Goal: Complete application form

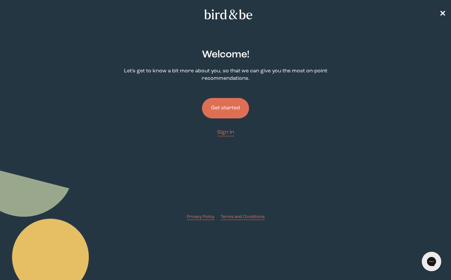
click at [235, 106] on button "Get started" at bounding box center [225, 108] width 47 height 20
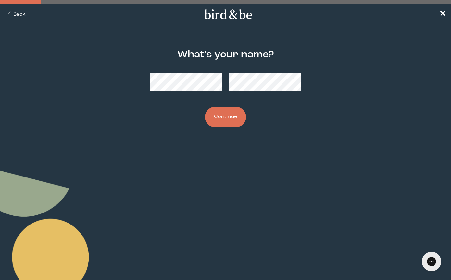
click at [229, 118] on button "Continue" at bounding box center [225, 117] width 41 height 20
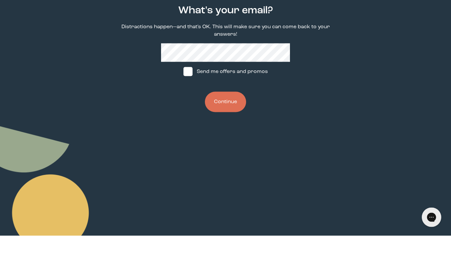
click at [230, 136] on button "Continue" at bounding box center [225, 146] width 41 height 20
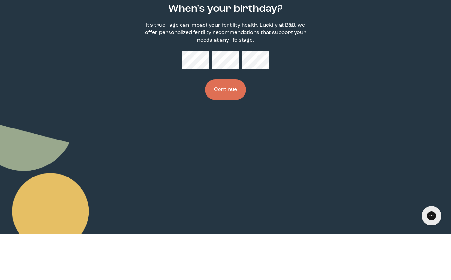
click at [225, 125] on button "Continue" at bounding box center [225, 135] width 41 height 20
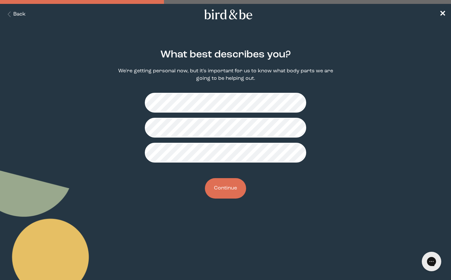
click at [225, 193] on button "Continue" at bounding box center [225, 188] width 41 height 20
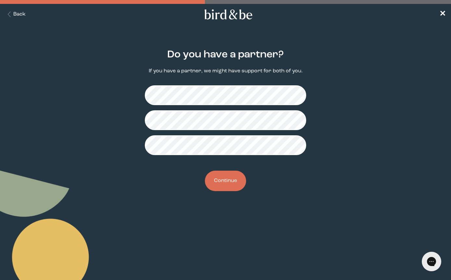
click at [224, 184] on button "Continue" at bounding box center [225, 181] width 41 height 20
click at [219, 190] on button "Continue" at bounding box center [225, 181] width 41 height 20
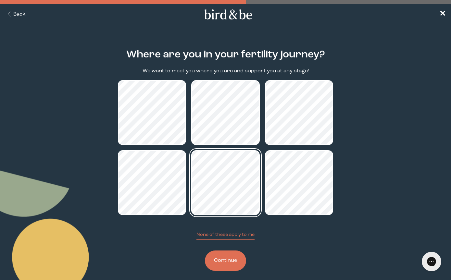
scroll to position [9, 0]
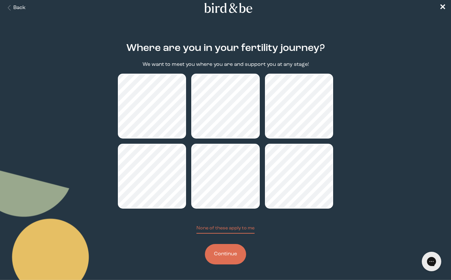
click at [234, 262] on button "Continue" at bounding box center [225, 254] width 41 height 20
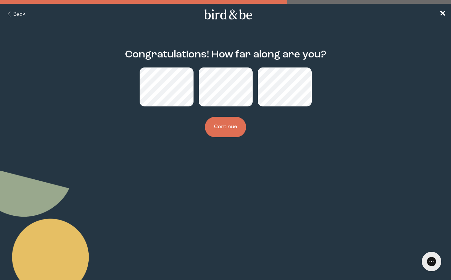
click at [233, 137] on button "Continue" at bounding box center [225, 127] width 41 height 20
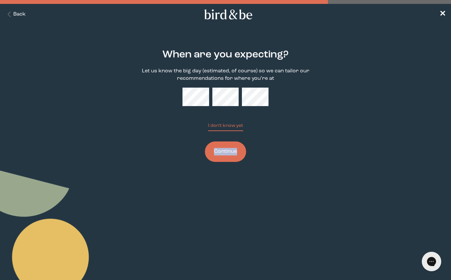
click at [198, 220] on body "plus-circle minus-circle close-circle Bird & Be Logo Bird & Be Logo arrow-left …" at bounding box center [225, 140] width 451 height 280
click at [241, 127] on button "I don't know yet" at bounding box center [225, 126] width 35 height 9
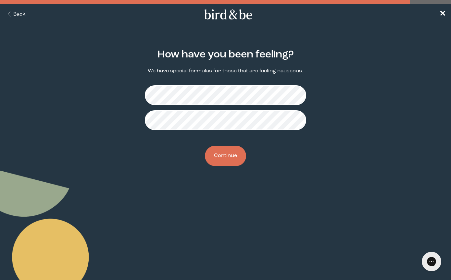
click at [230, 163] on button "Continue" at bounding box center [225, 156] width 41 height 20
click at [223, 165] on button "Continue" at bounding box center [225, 156] width 41 height 20
click at [226, 155] on button "Continue" at bounding box center [225, 156] width 41 height 20
